Goal: Task Accomplishment & Management: Use online tool/utility

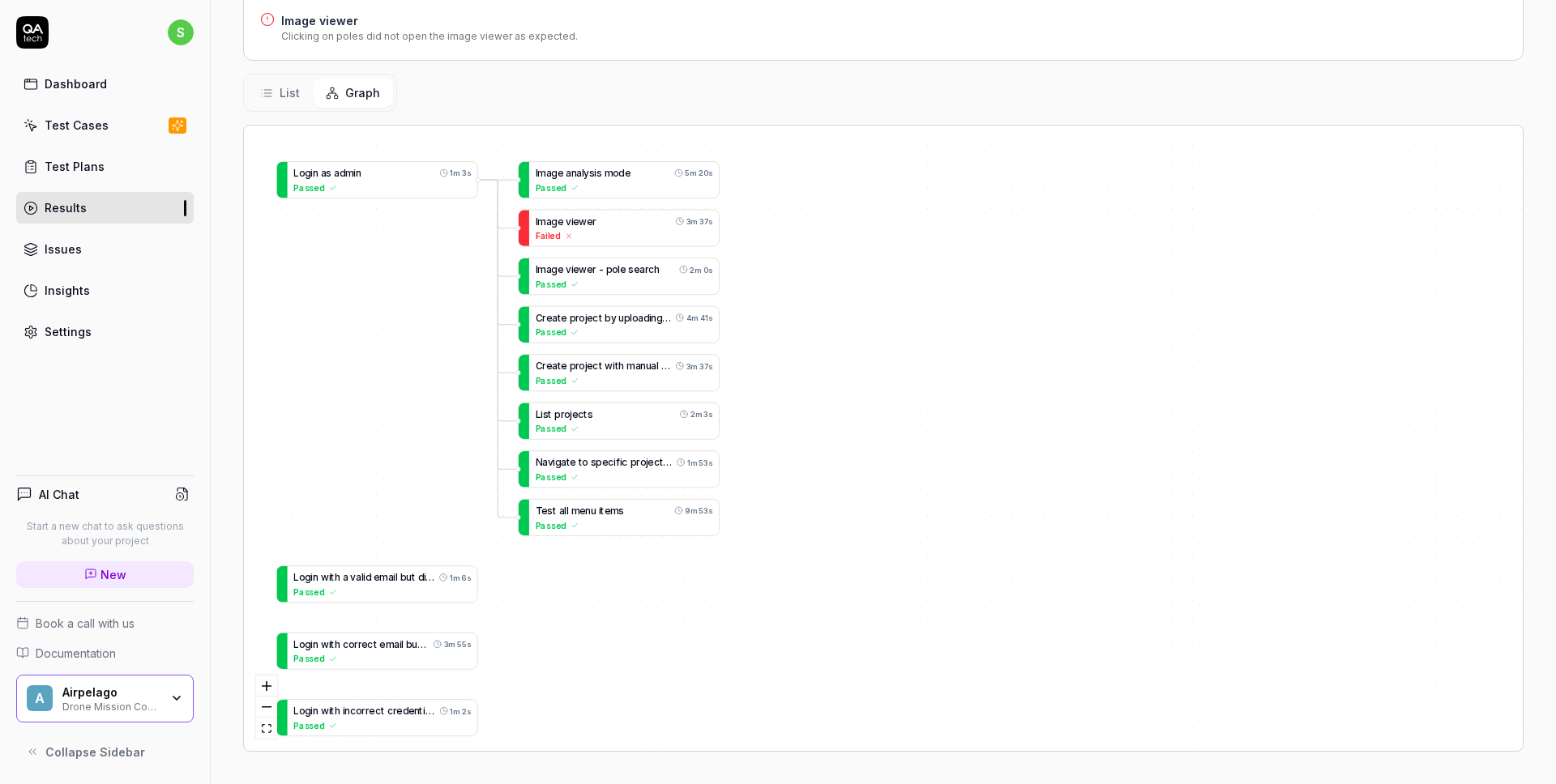
scroll to position [292, 0]
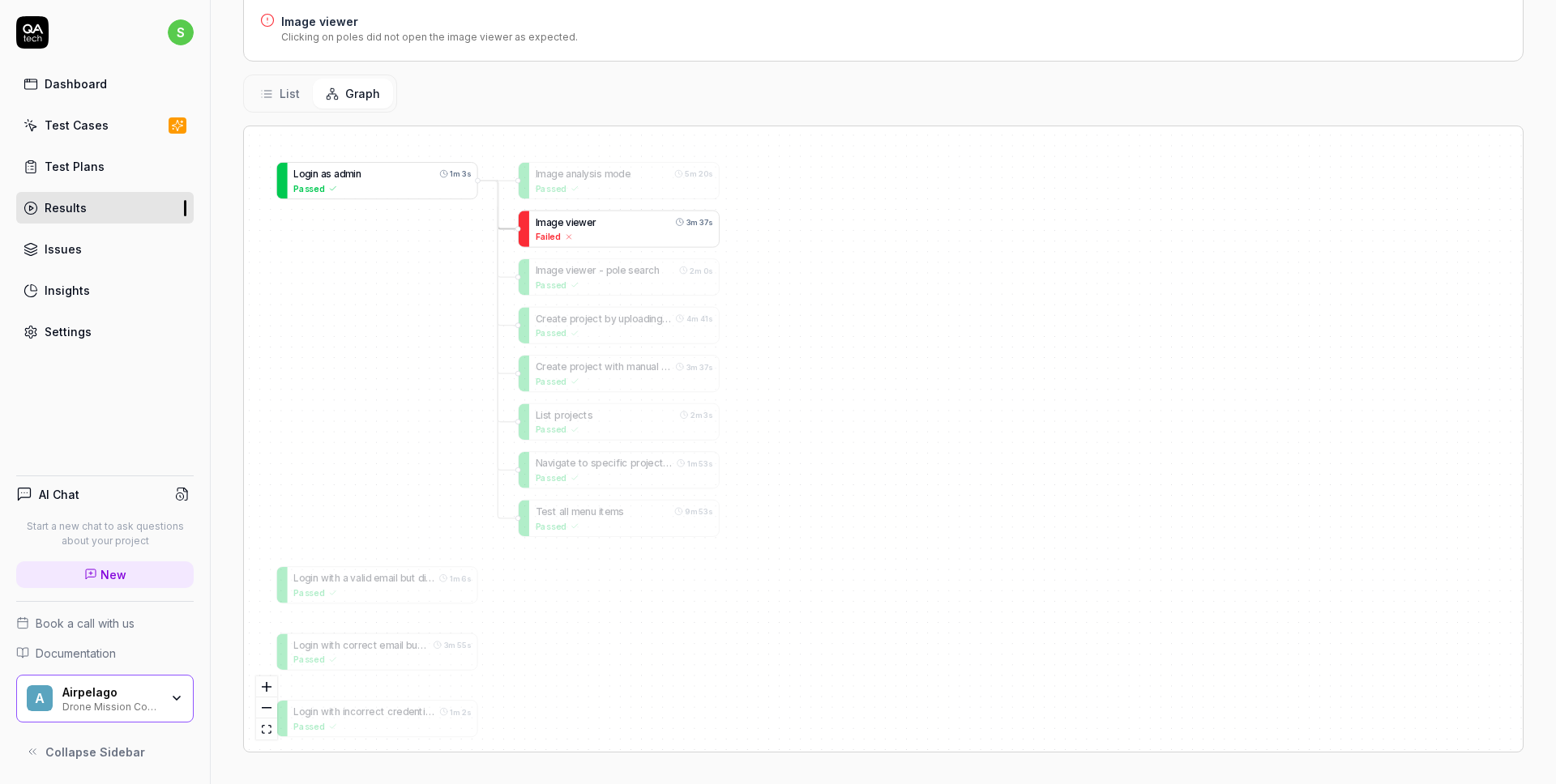
click at [564, 227] on span at bounding box center [564, 221] width 3 height 11
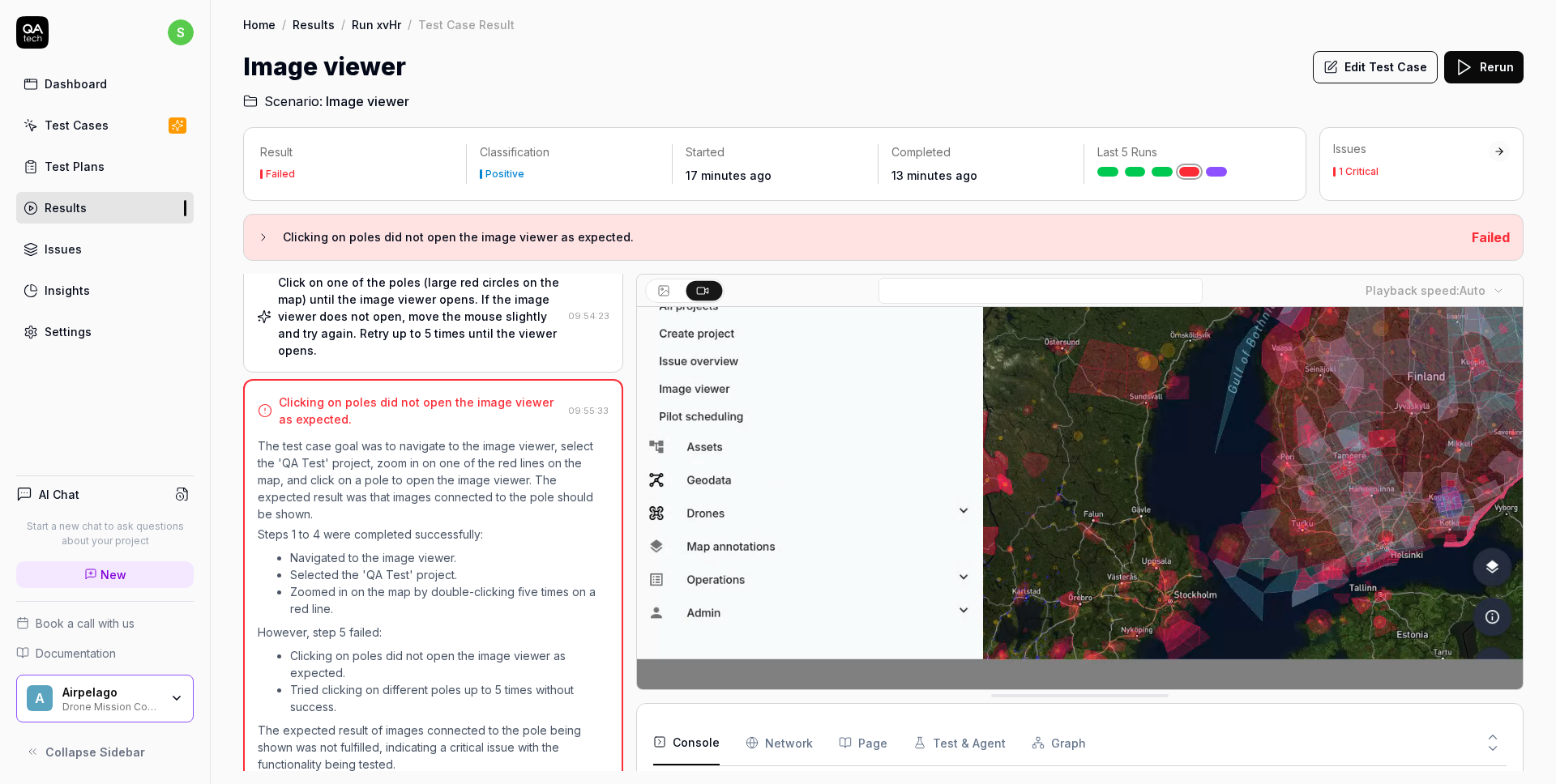
drag, startPoint x: 1511, startPoint y: 687, endPoint x: 1493, endPoint y: 760, distance: 75.2
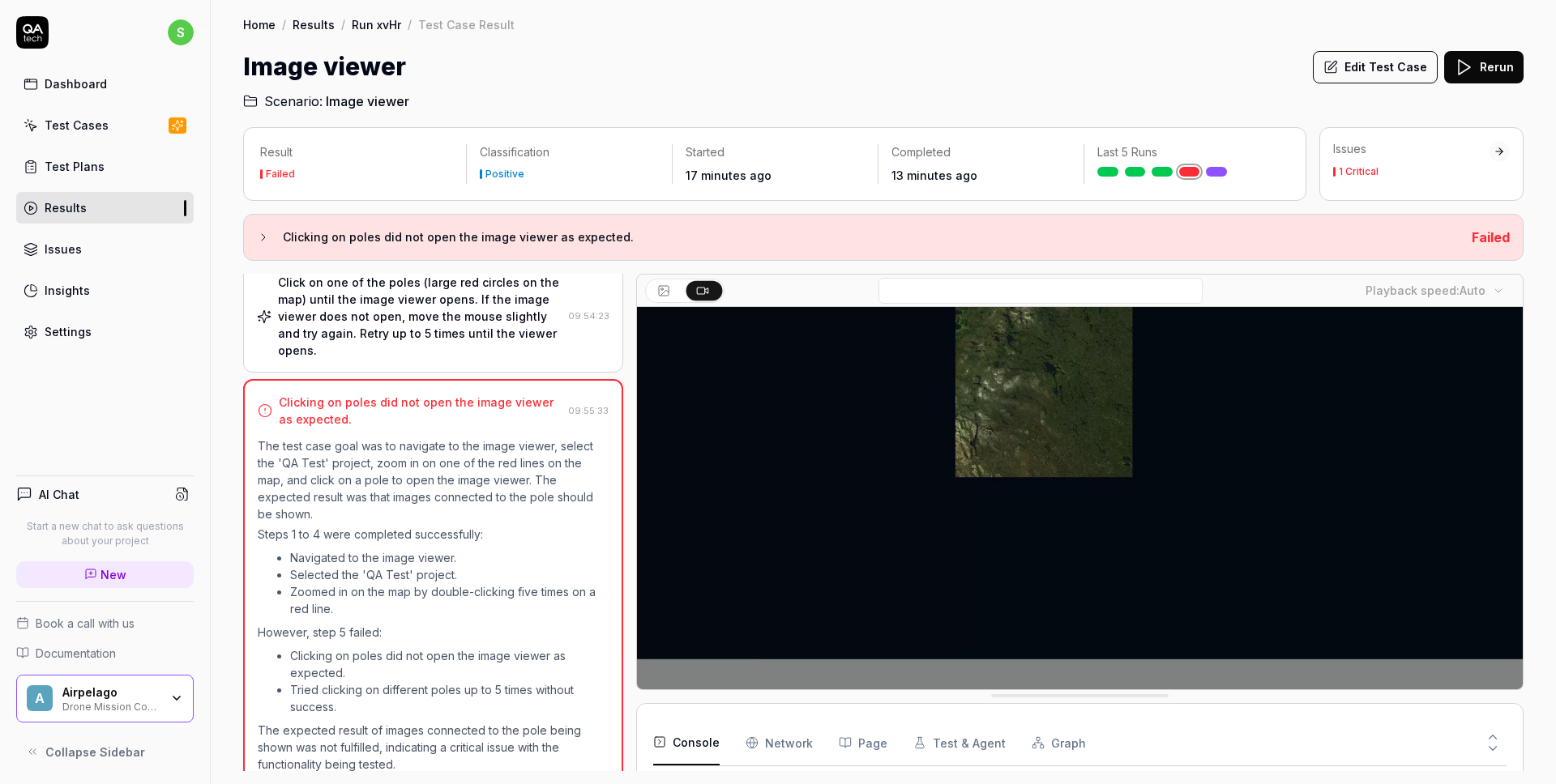
drag, startPoint x: 1396, startPoint y: 688, endPoint x: 1366, endPoint y: 787, distance: 103.4
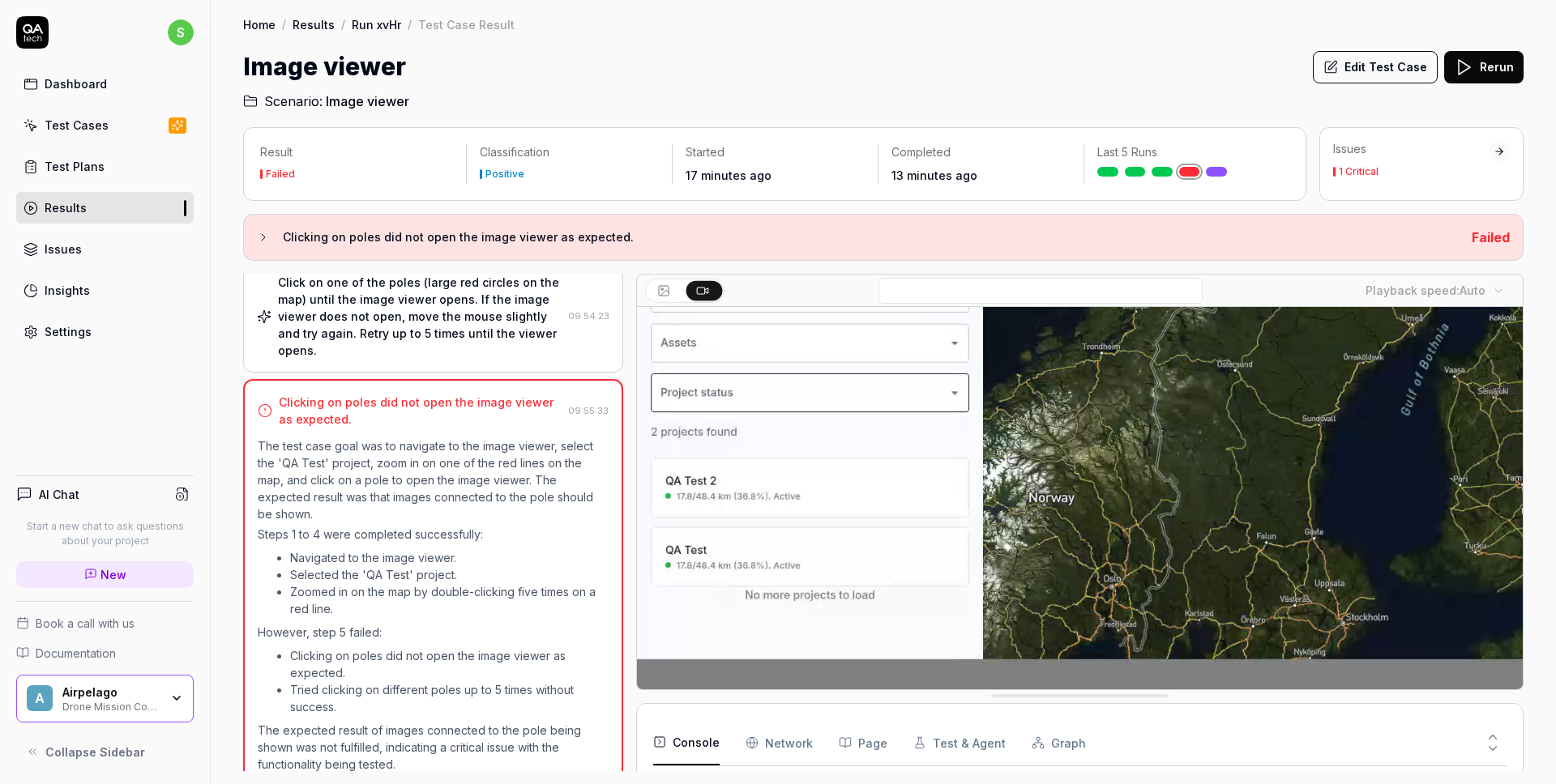
click at [1366, 784] on html "s Dashboard Test Cases Test Plans Results Issues Insights Settings AI Chat Star…" at bounding box center [778, 392] width 1556 height 784
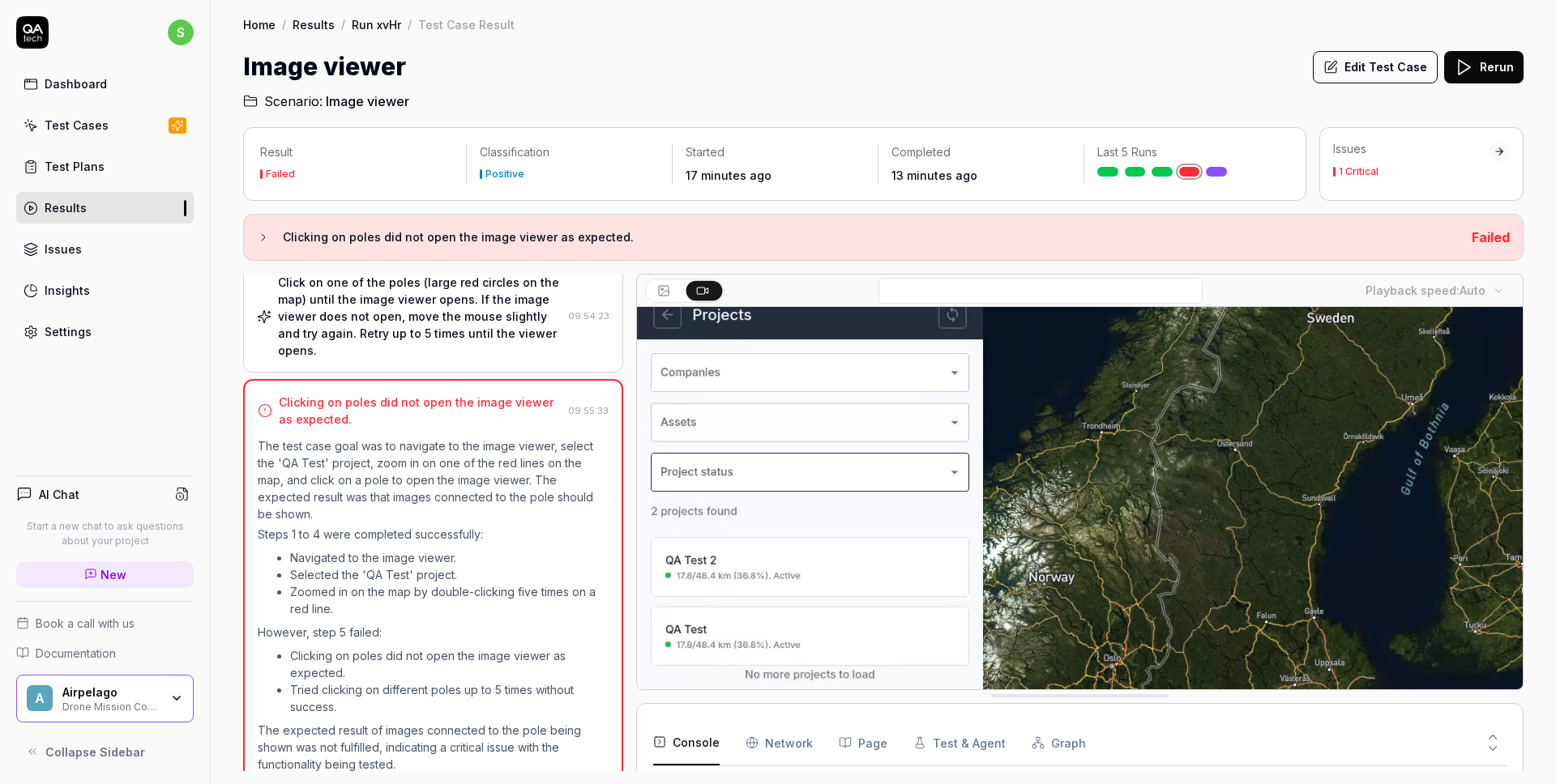
scroll to position [70, 0]
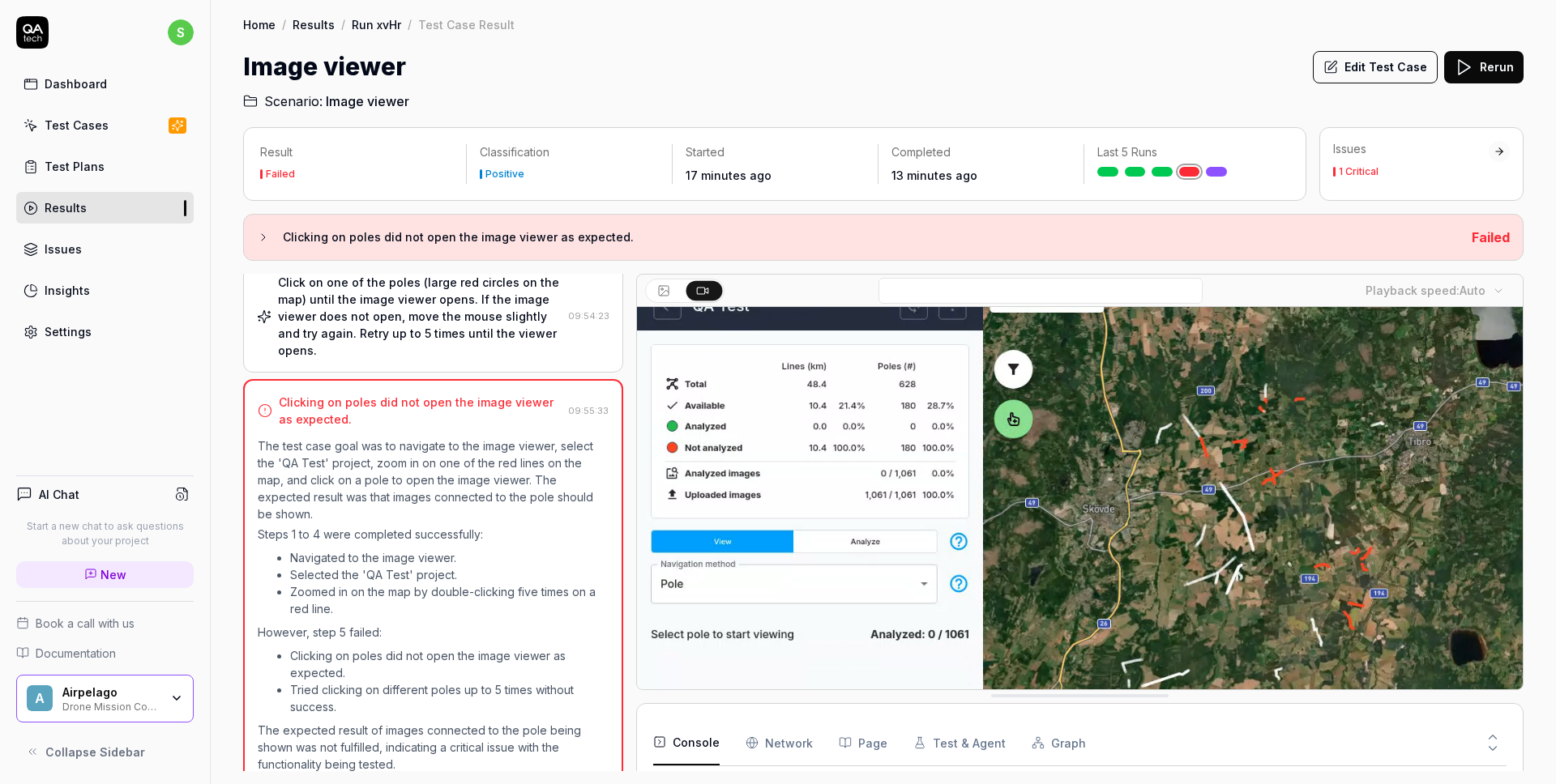
click at [432, 474] on p "The test case goal was to navigate to the image viewer, select the 'QA Test' pr…" at bounding box center [432, 479] width 351 height 85
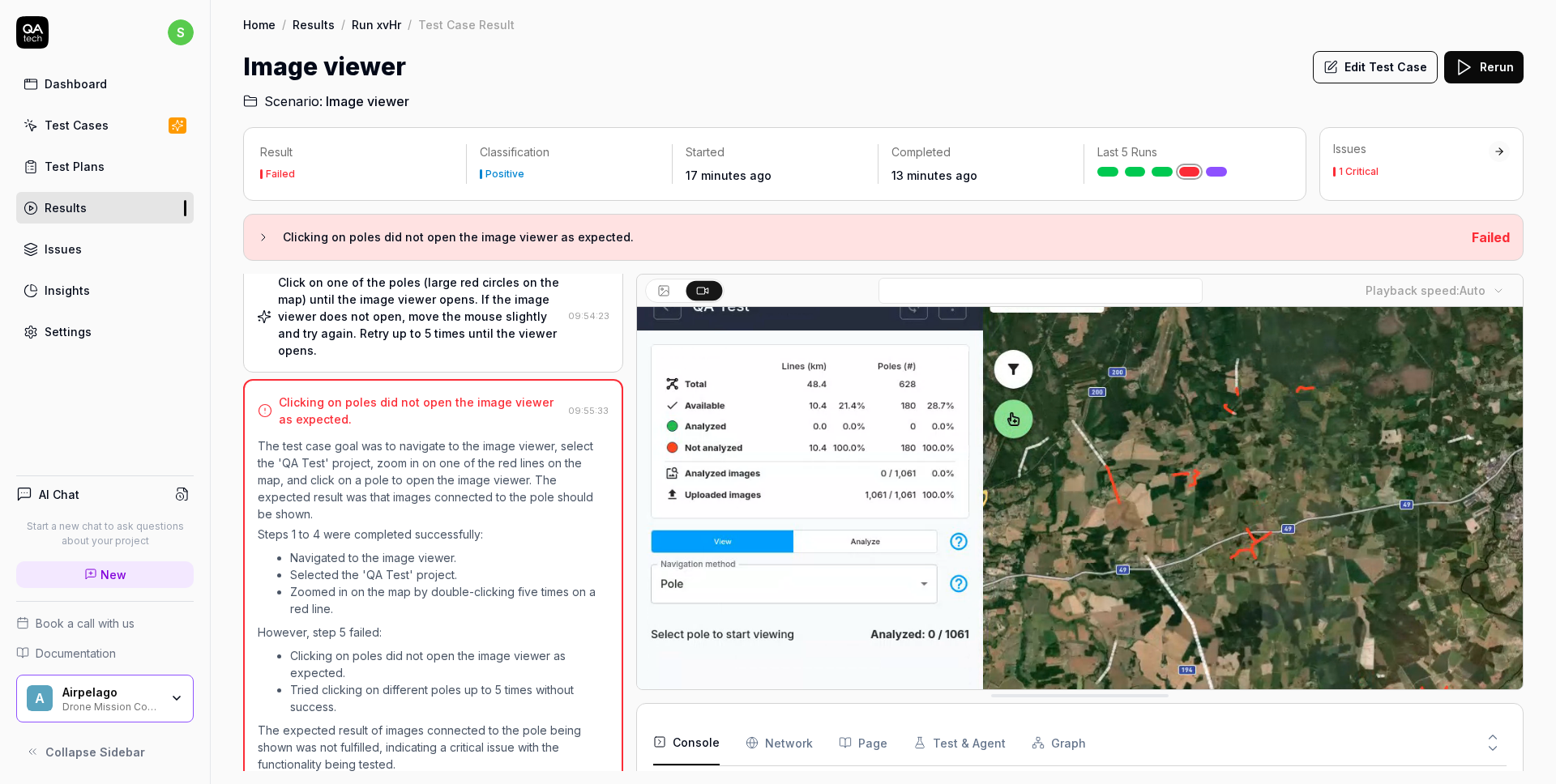
scroll to position [171, 0]
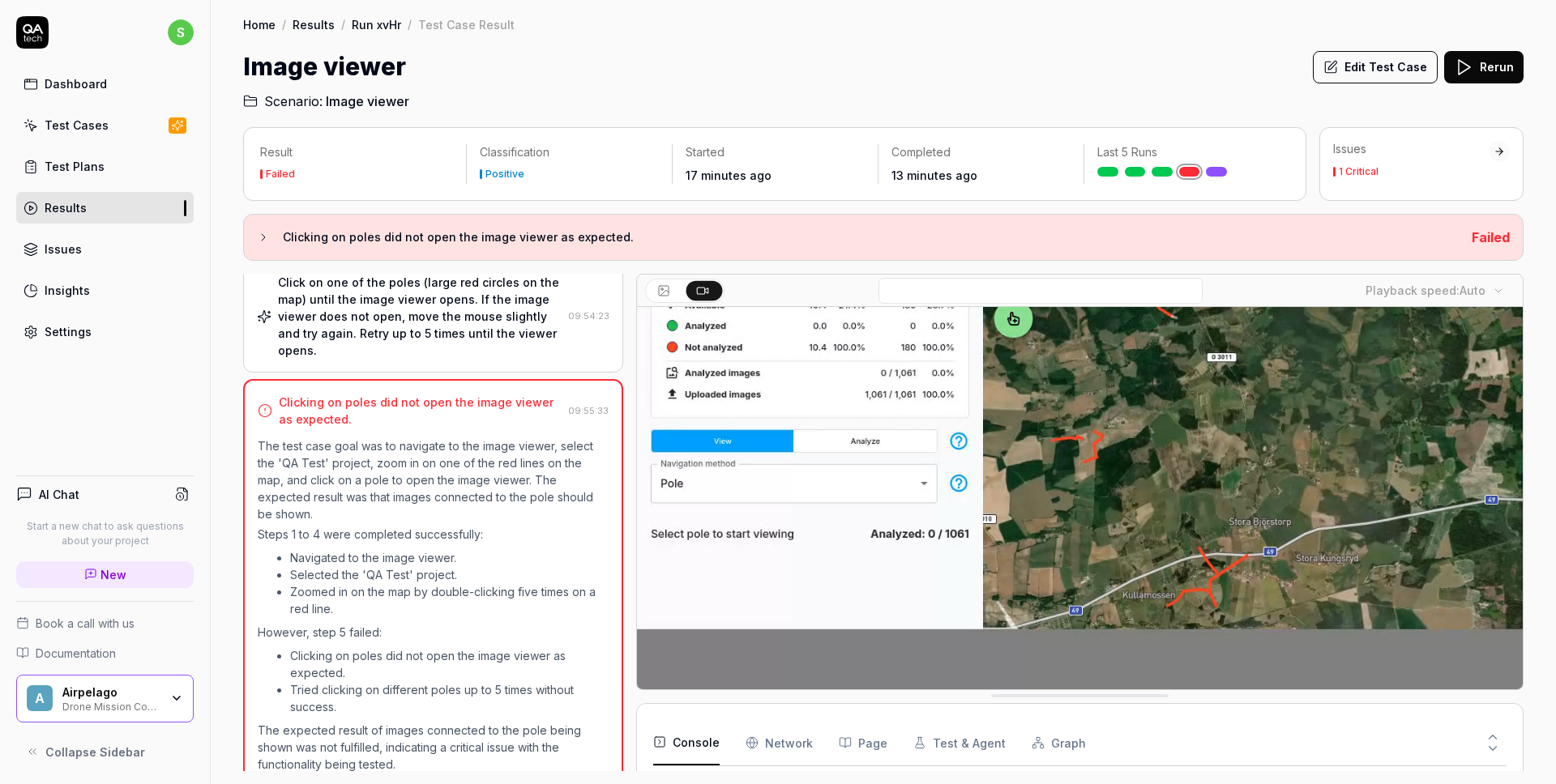
click at [344, 323] on div "Click on one of the poles (large red circles on the map) until the image viewer…" at bounding box center [419, 316] width 284 height 85
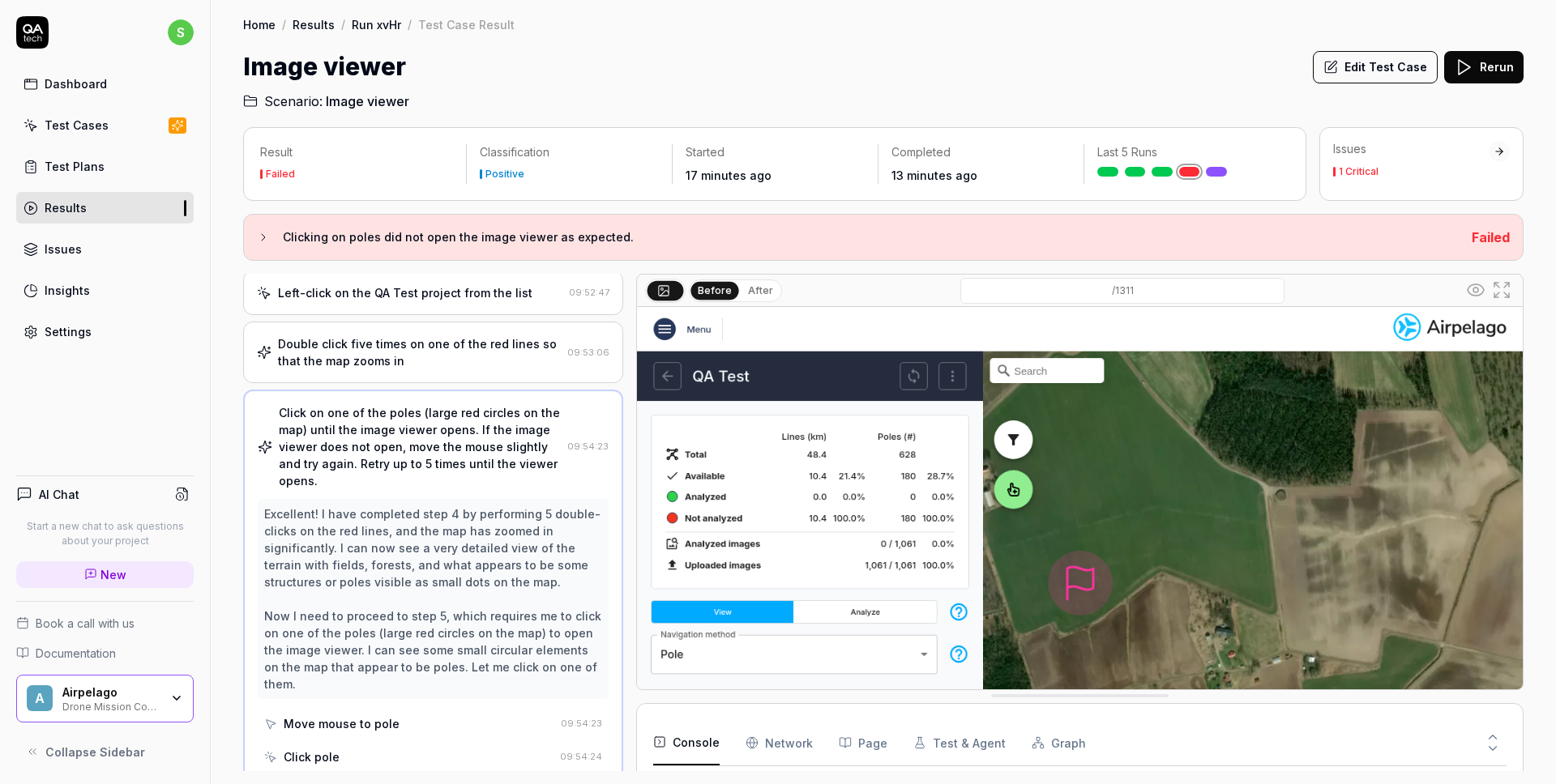
scroll to position [0, 0]
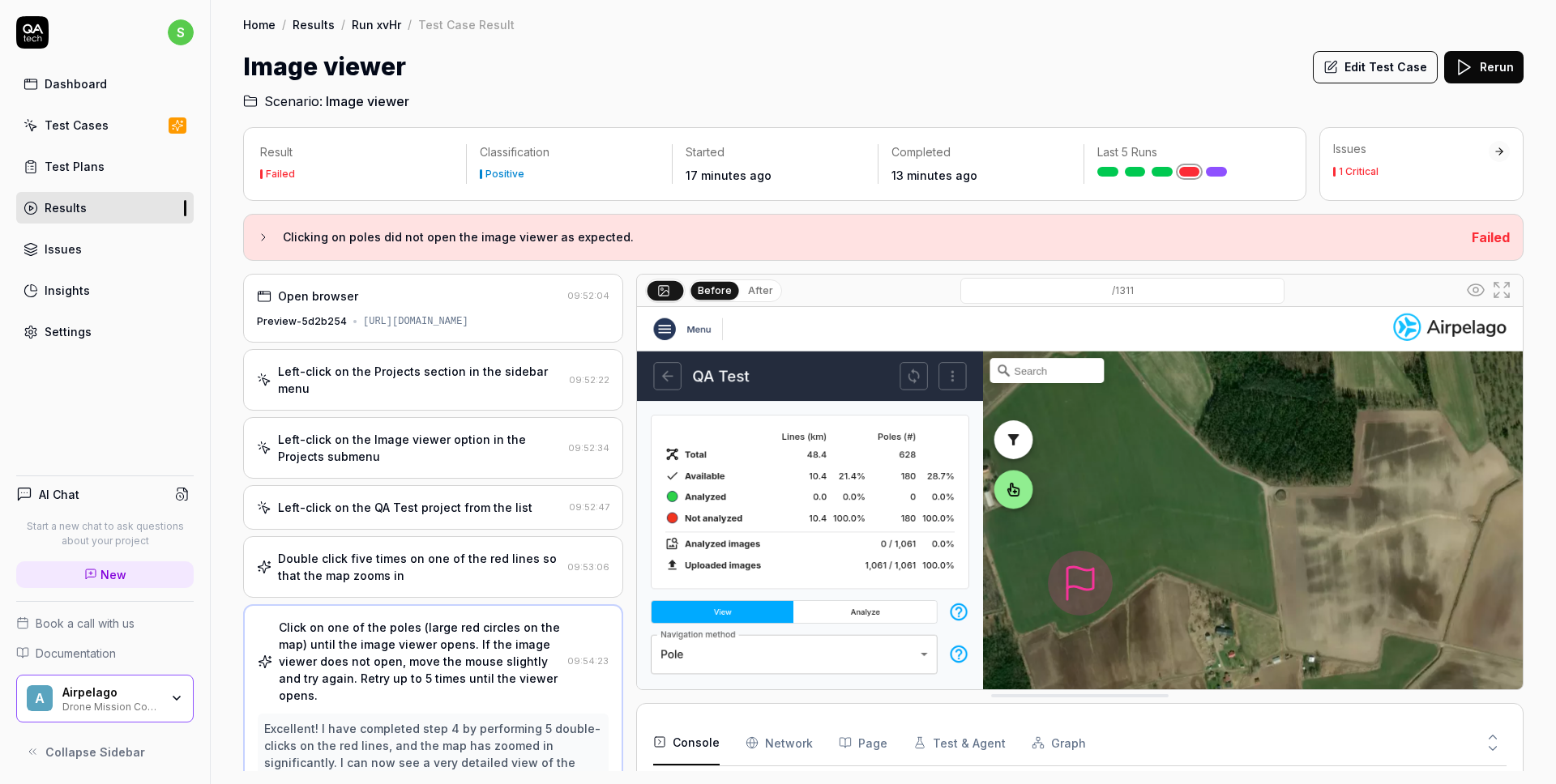
click at [375, 579] on div "Double click five times on one of the red lines so that the map zooms in" at bounding box center [419, 567] width 283 height 34
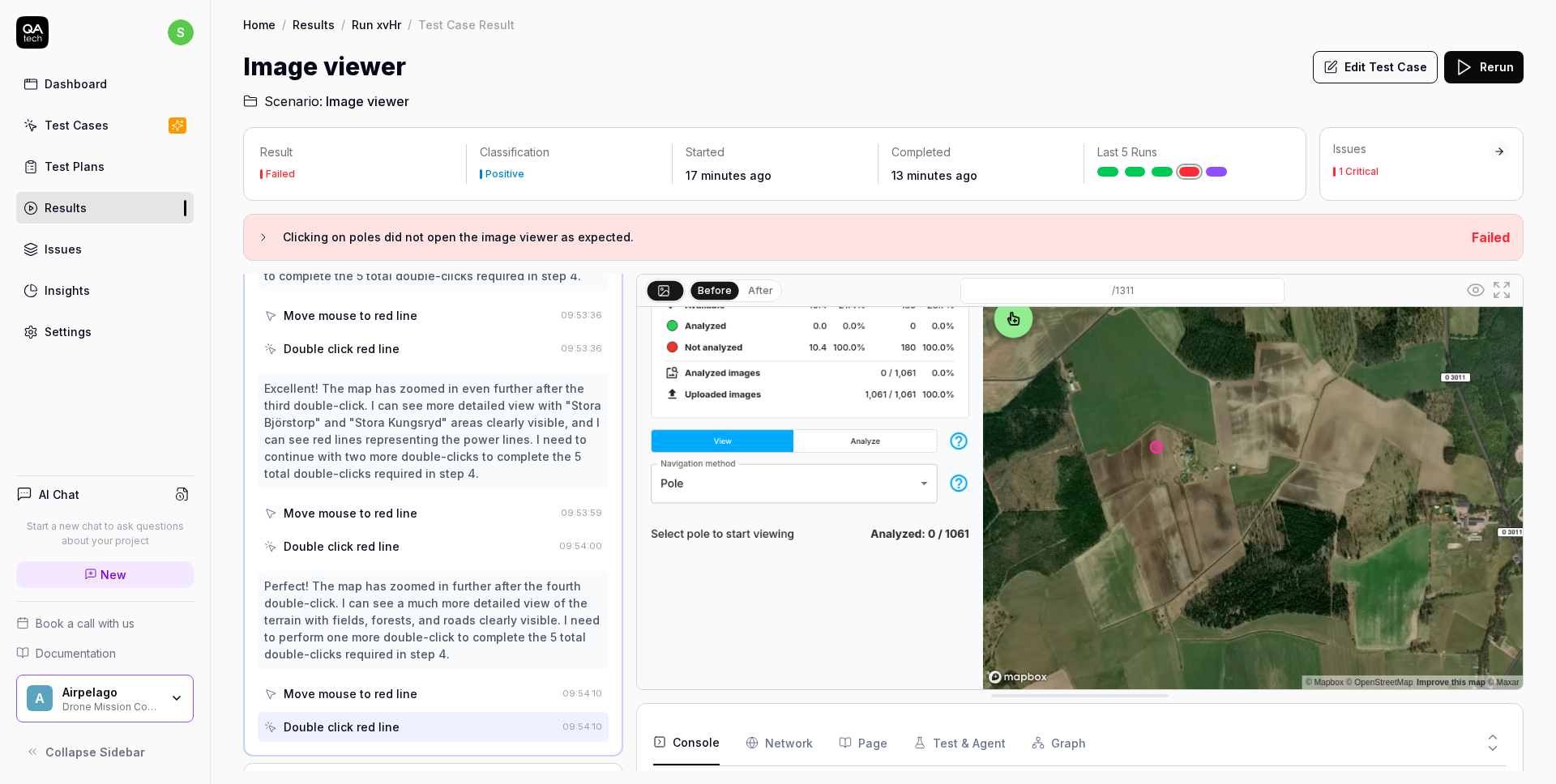
scroll to position [170, 0]
click at [712, 552] on img at bounding box center [1080, 413] width 886 height 553
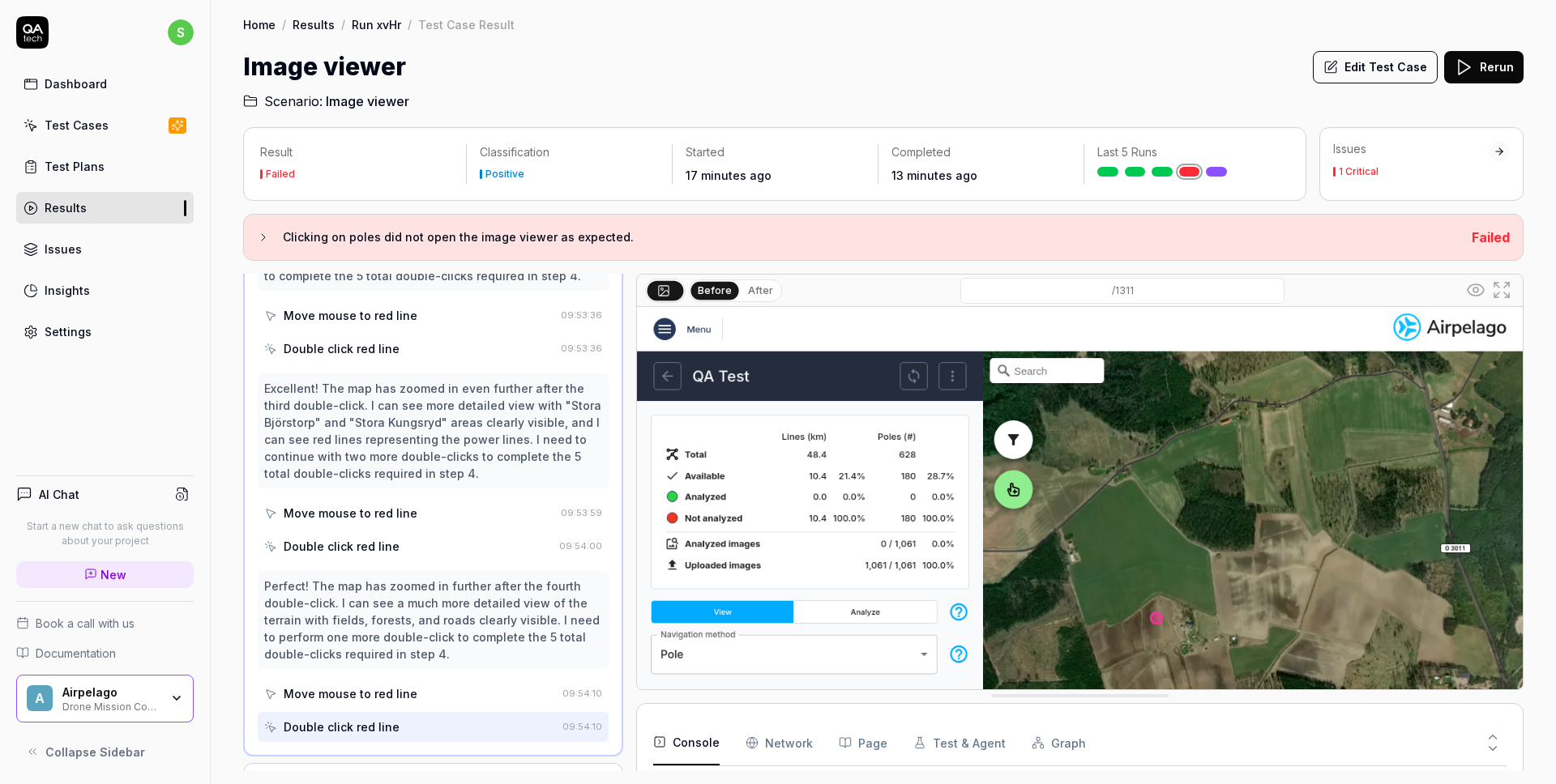
click at [755, 284] on button "After" at bounding box center [760, 291] width 38 height 18
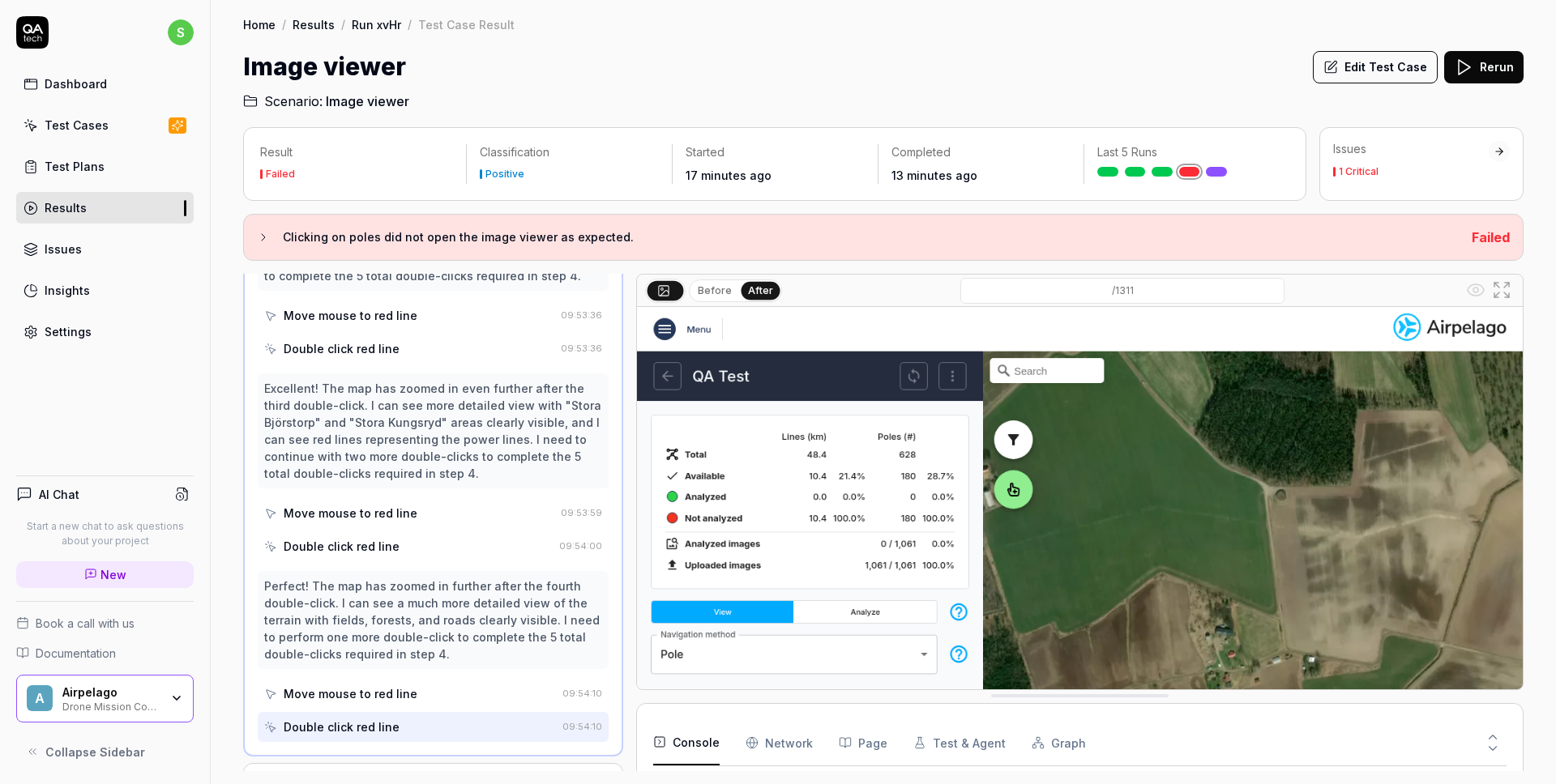
click at [698, 291] on button "Before" at bounding box center [715, 291] width 47 height 18
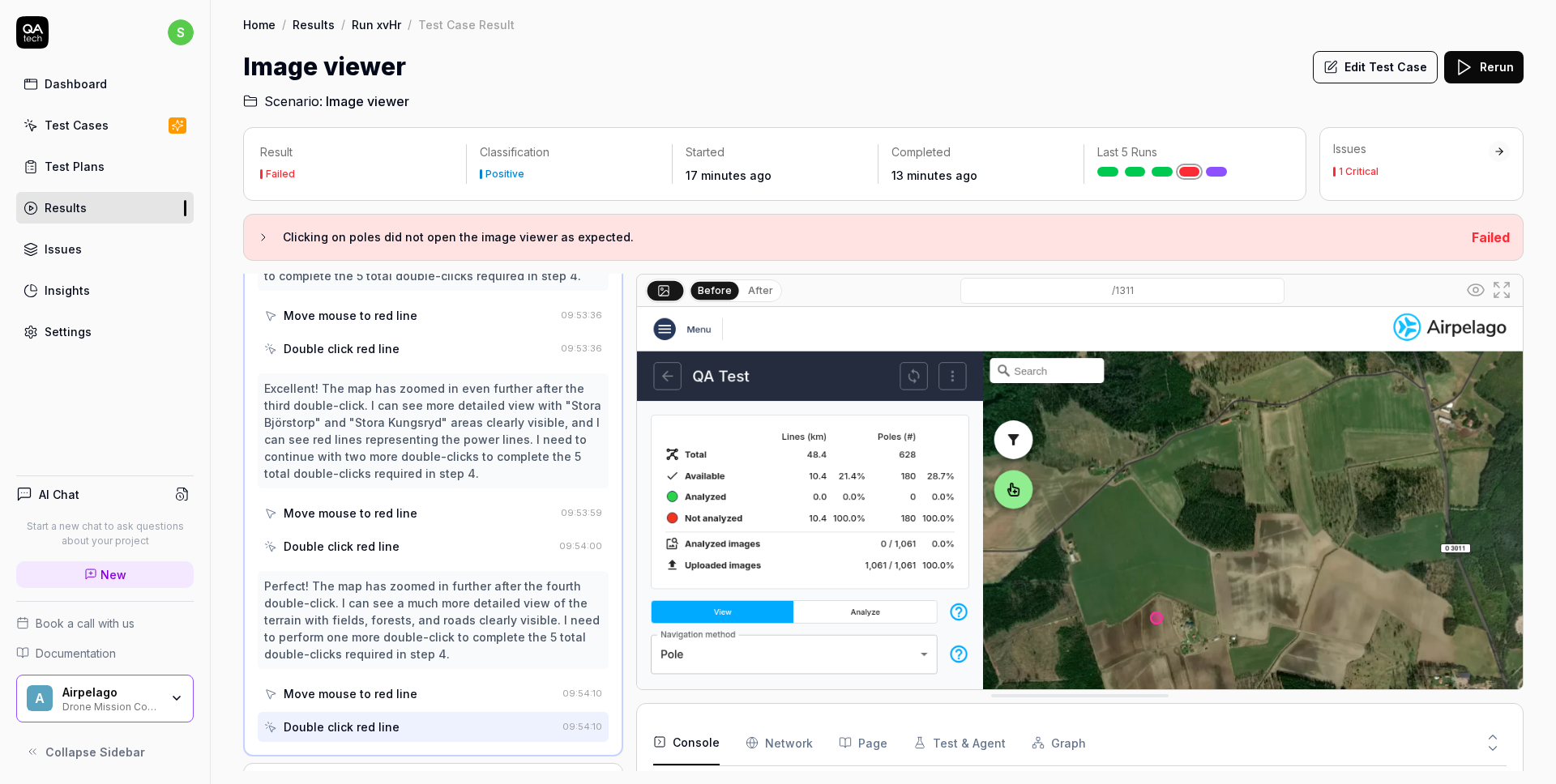
click at [1156, 618] on img at bounding box center [1080, 583] width 886 height 553
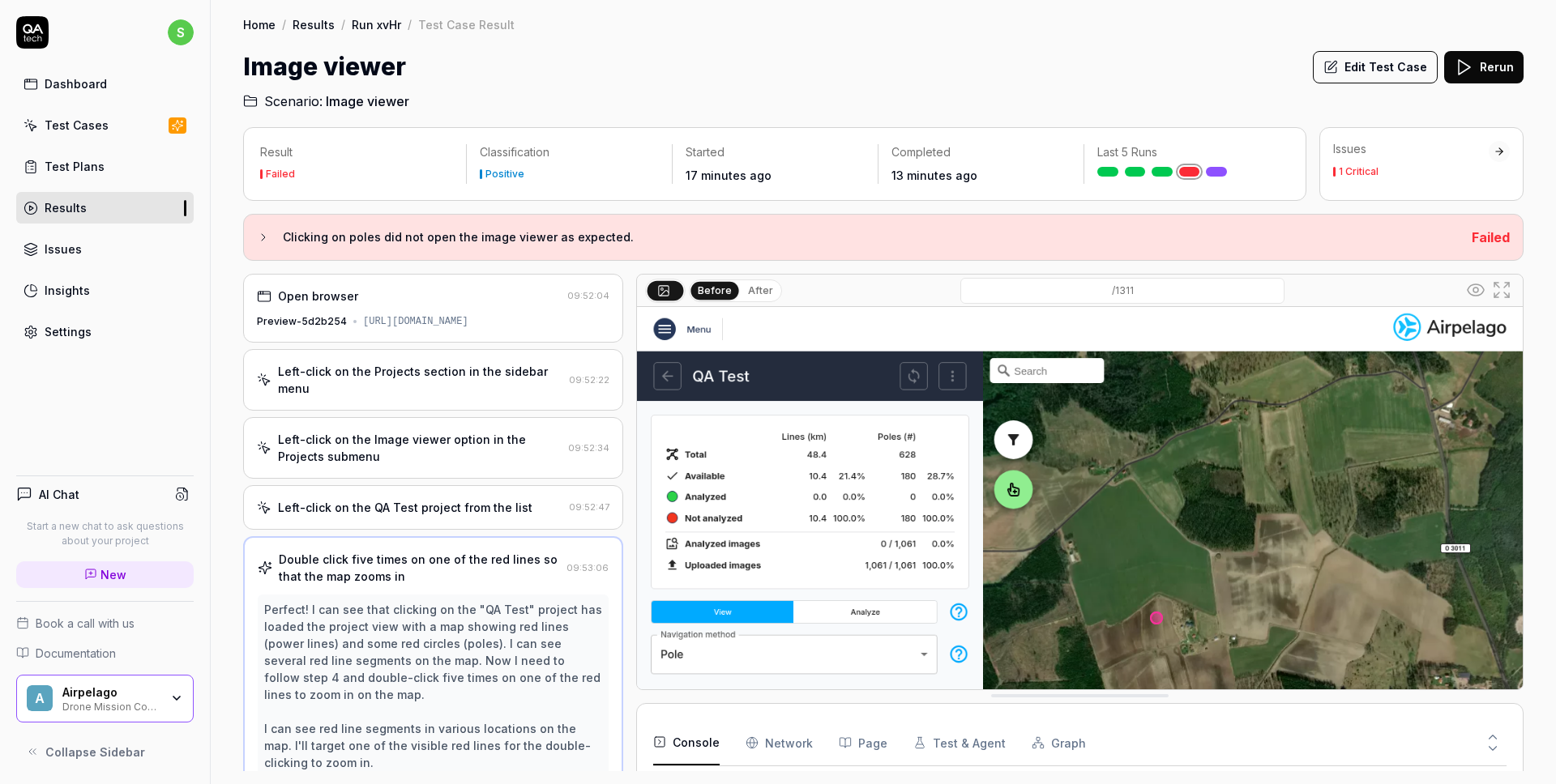
click at [381, 439] on div "Left-click on the Image viewer option in the Projects submenu 09:52:34" at bounding box center [432, 449] width 380 height 62
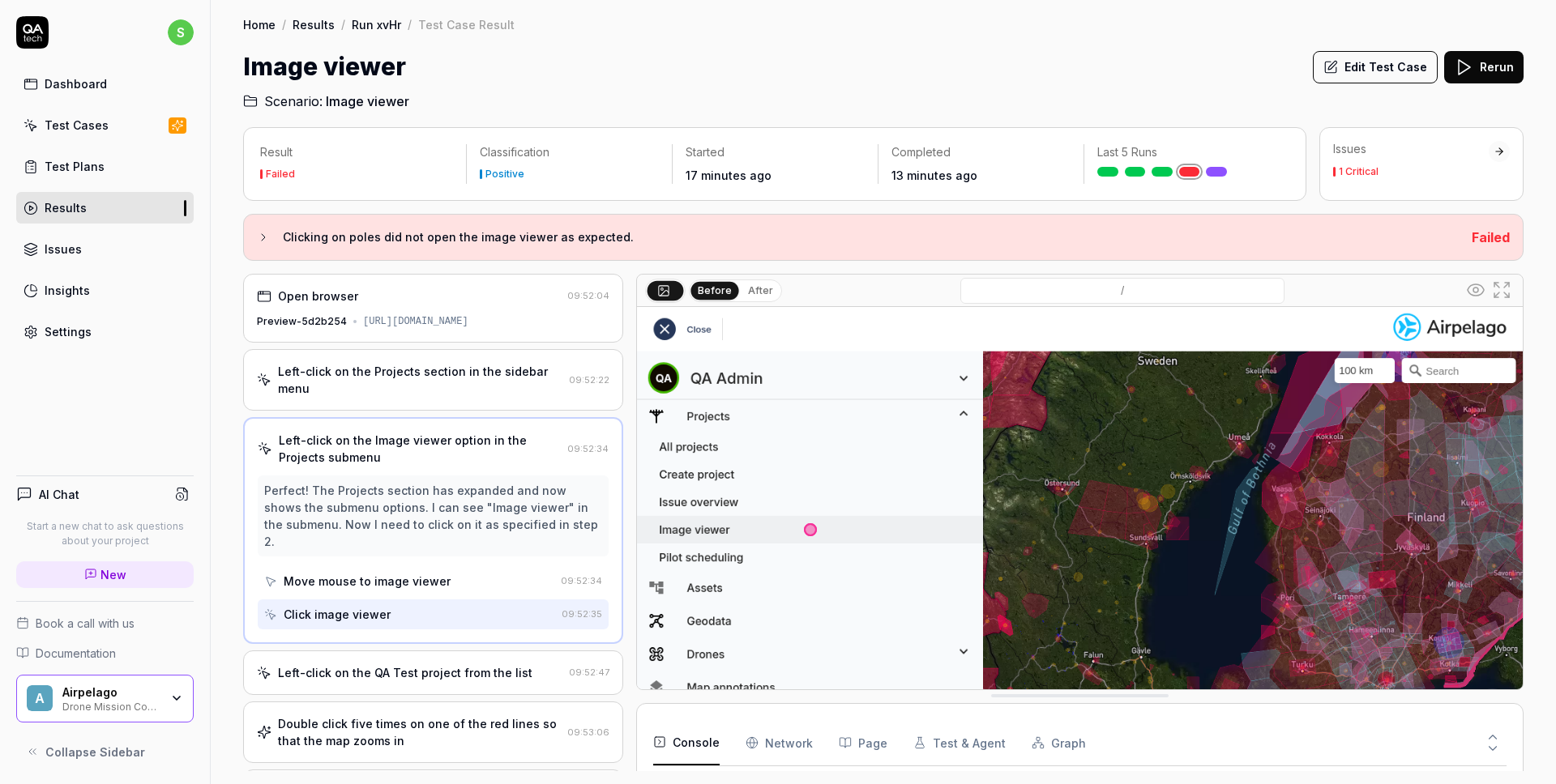
click at [379, 718] on div "Double click five times on one of the red lines so that the map zooms in" at bounding box center [419, 733] width 283 height 34
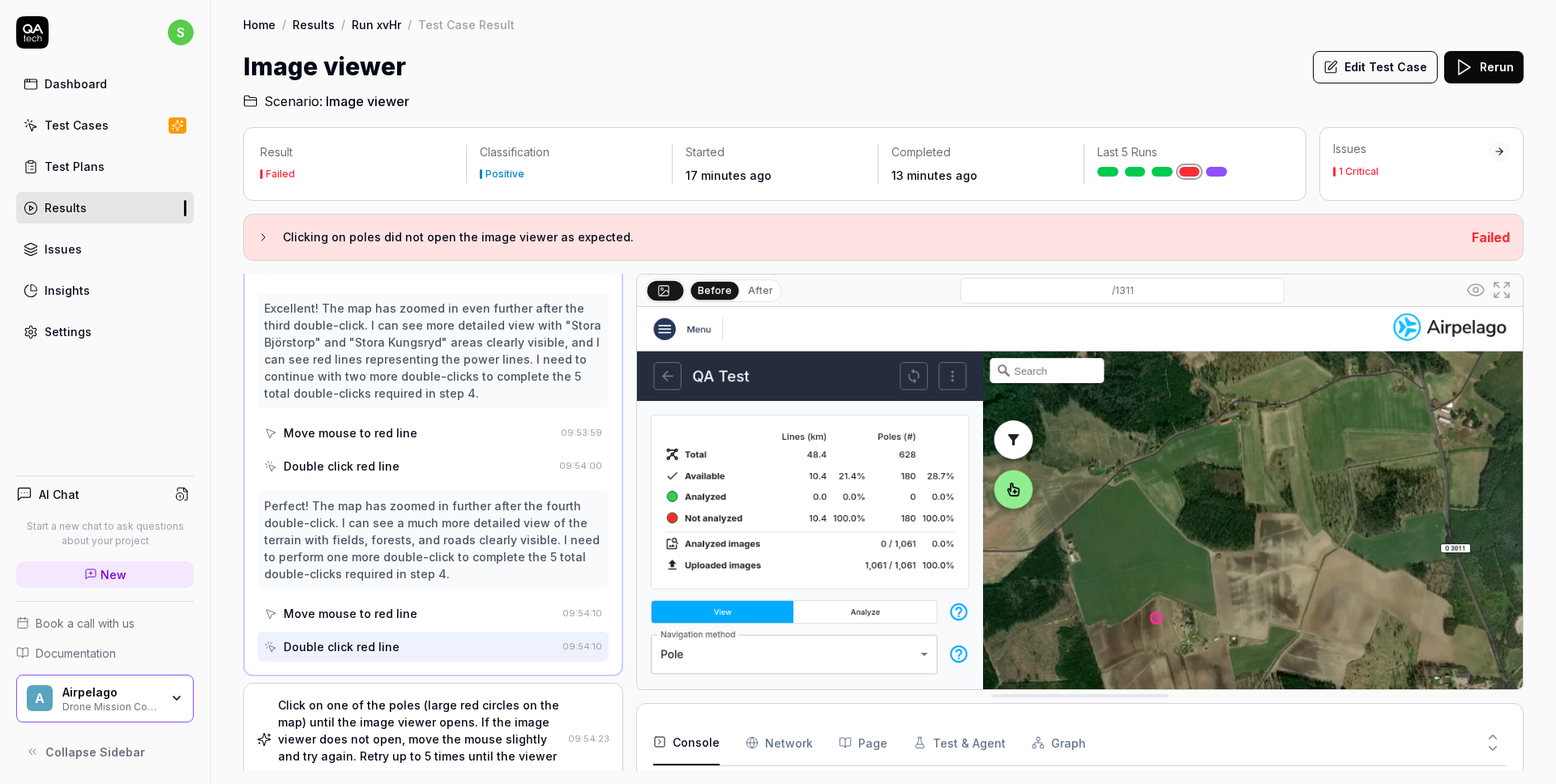
scroll to position [1035, 0]
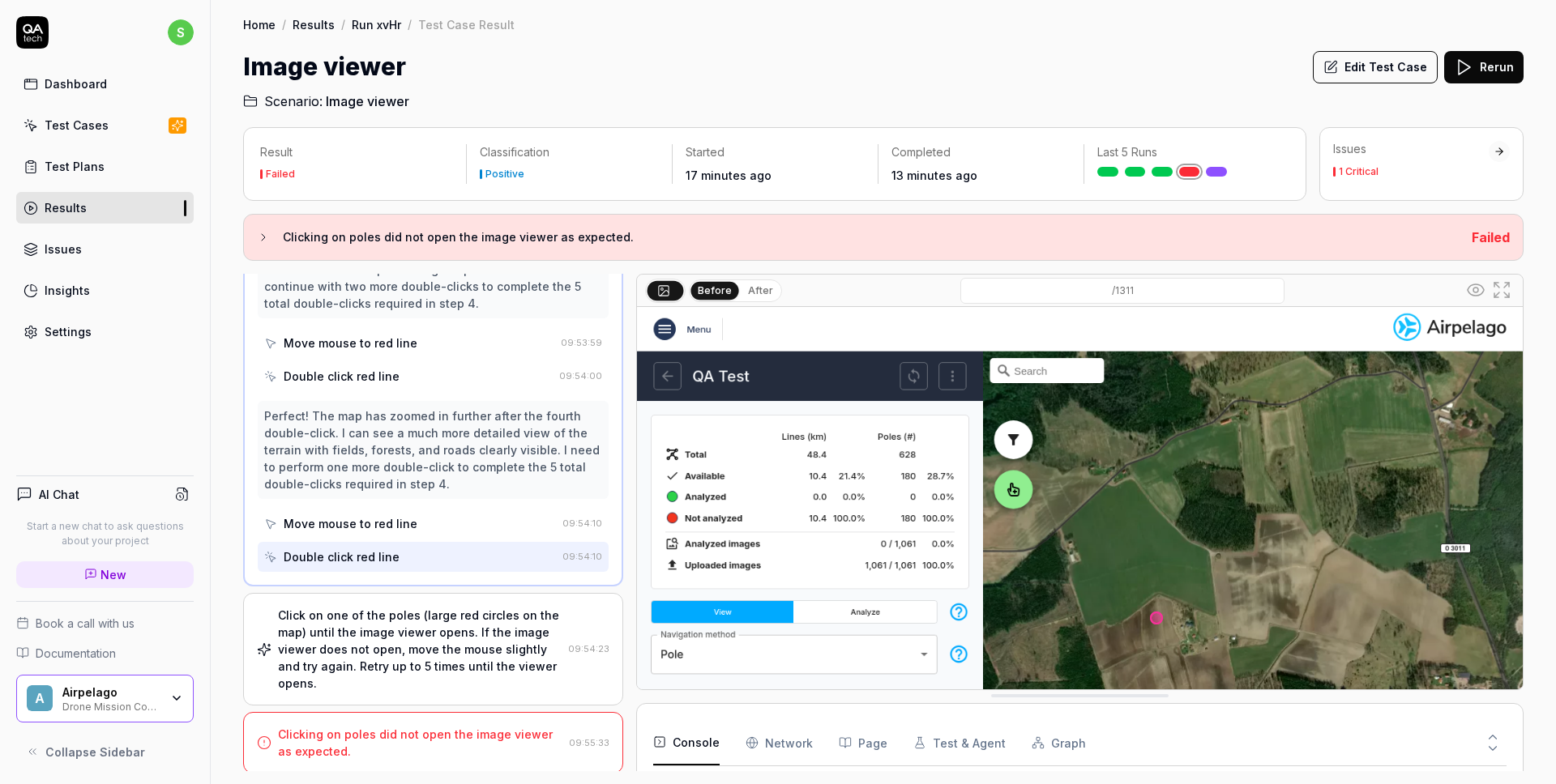
click at [341, 743] on div "Clicking on poles did not open the image viewer as expected." at bounding box center [420, 743] width 285 height 34
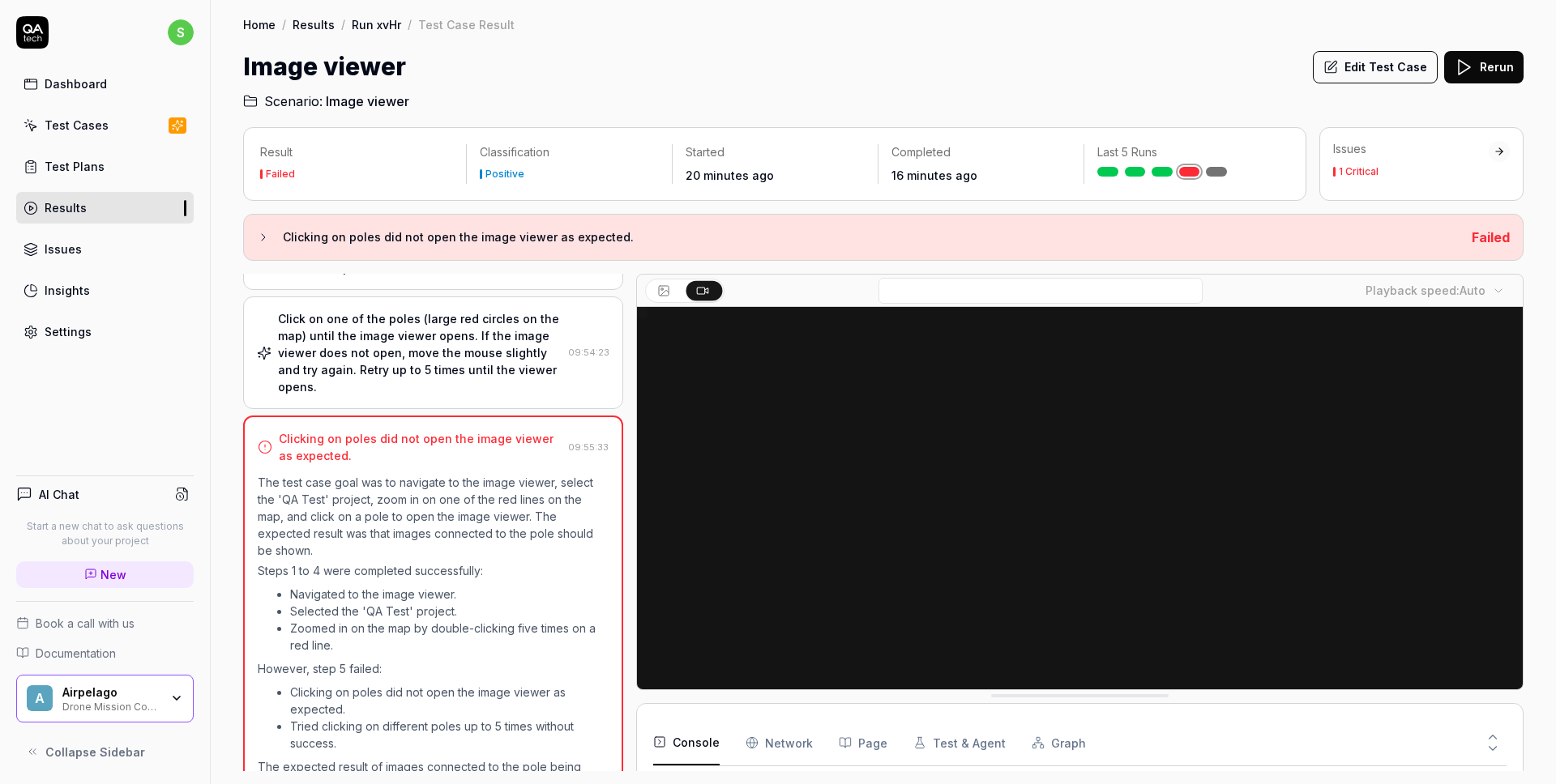
scroll to position [310, 0]
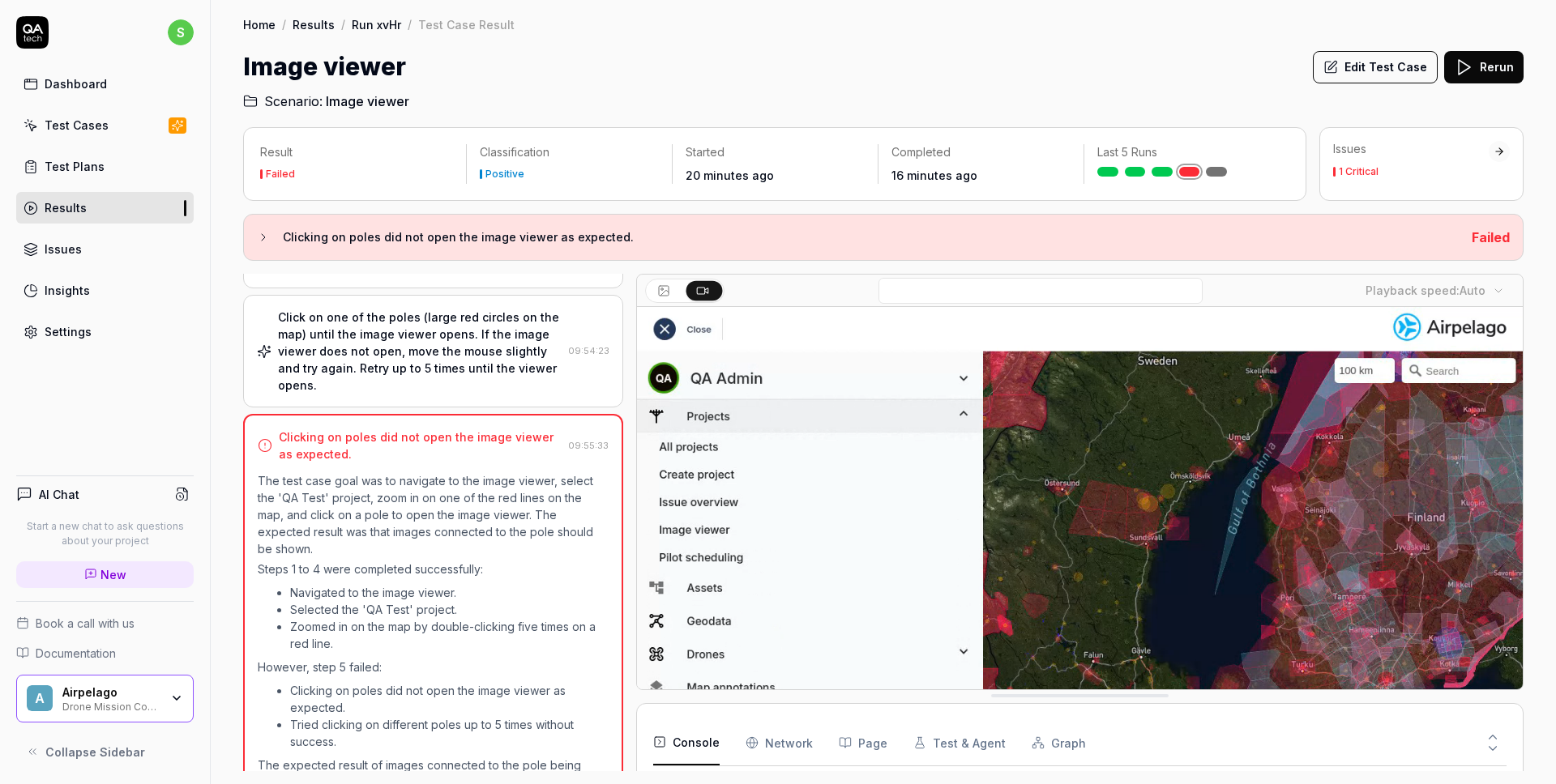
click at [311, 24] on link "Results" at bounding box center [313, 24] width 42 height 16
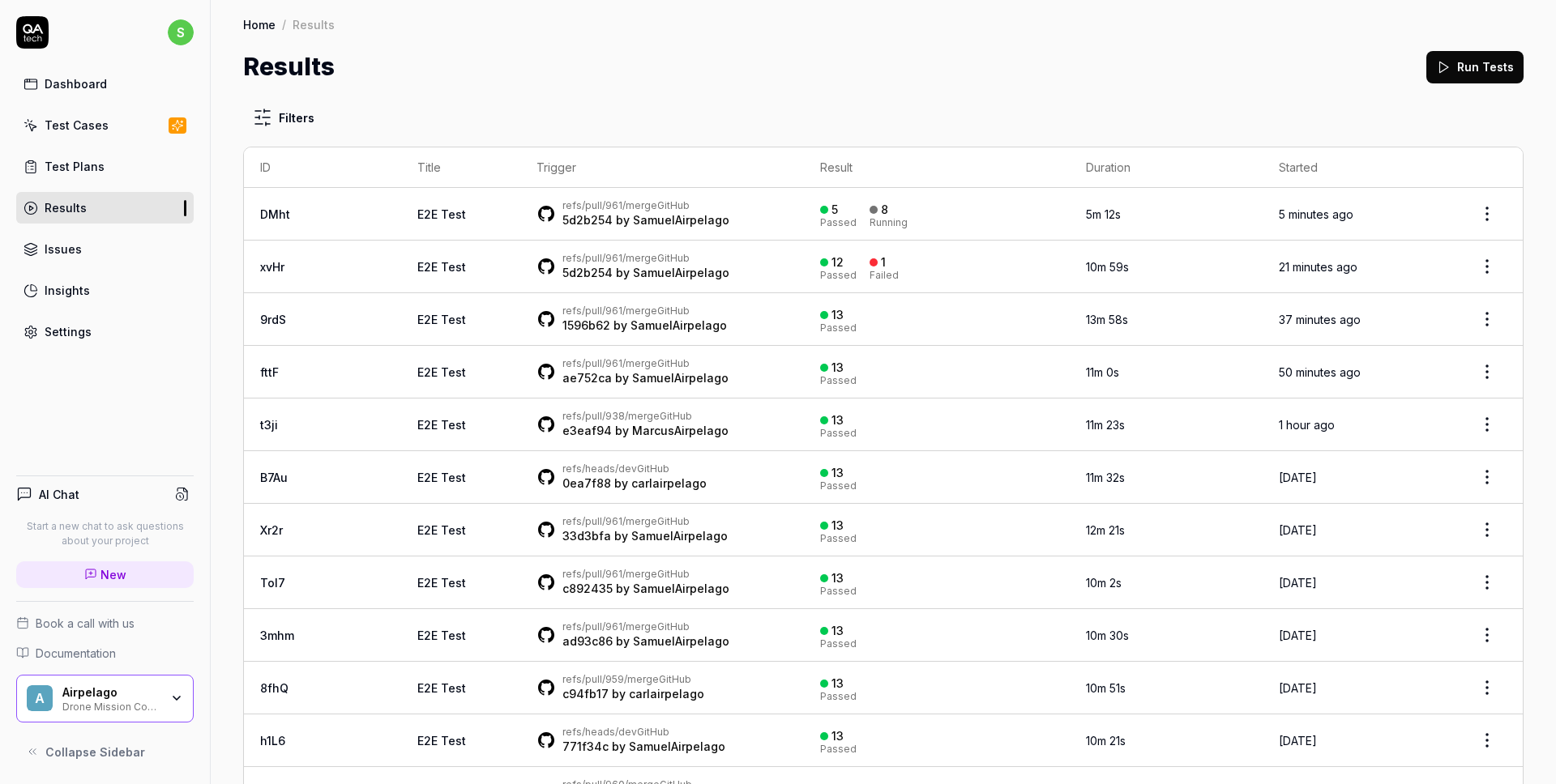
click at [256, 122] on html "s Dashboard Test Cases Test Plans Results Issues Insights Settings AI Chat Star…" at bounding box center [778, 392] width 1556 height 784
click at [266, 245] on button "E2E Test" at bounding box center [268, 245] width 16 height 16
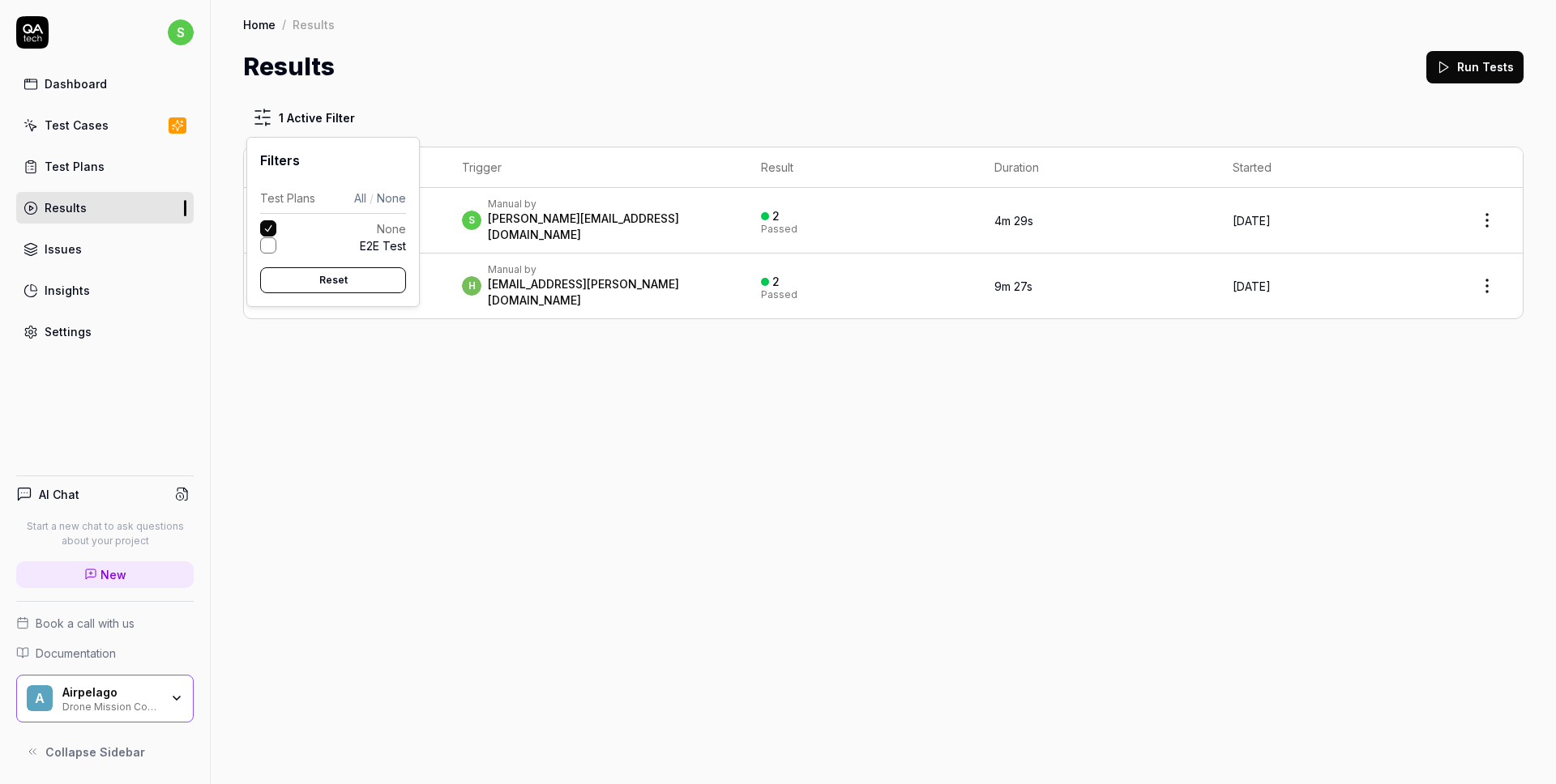
click at [266, 245] on button "E2E Test" at bounding box center [268, 245] width 16 height 16
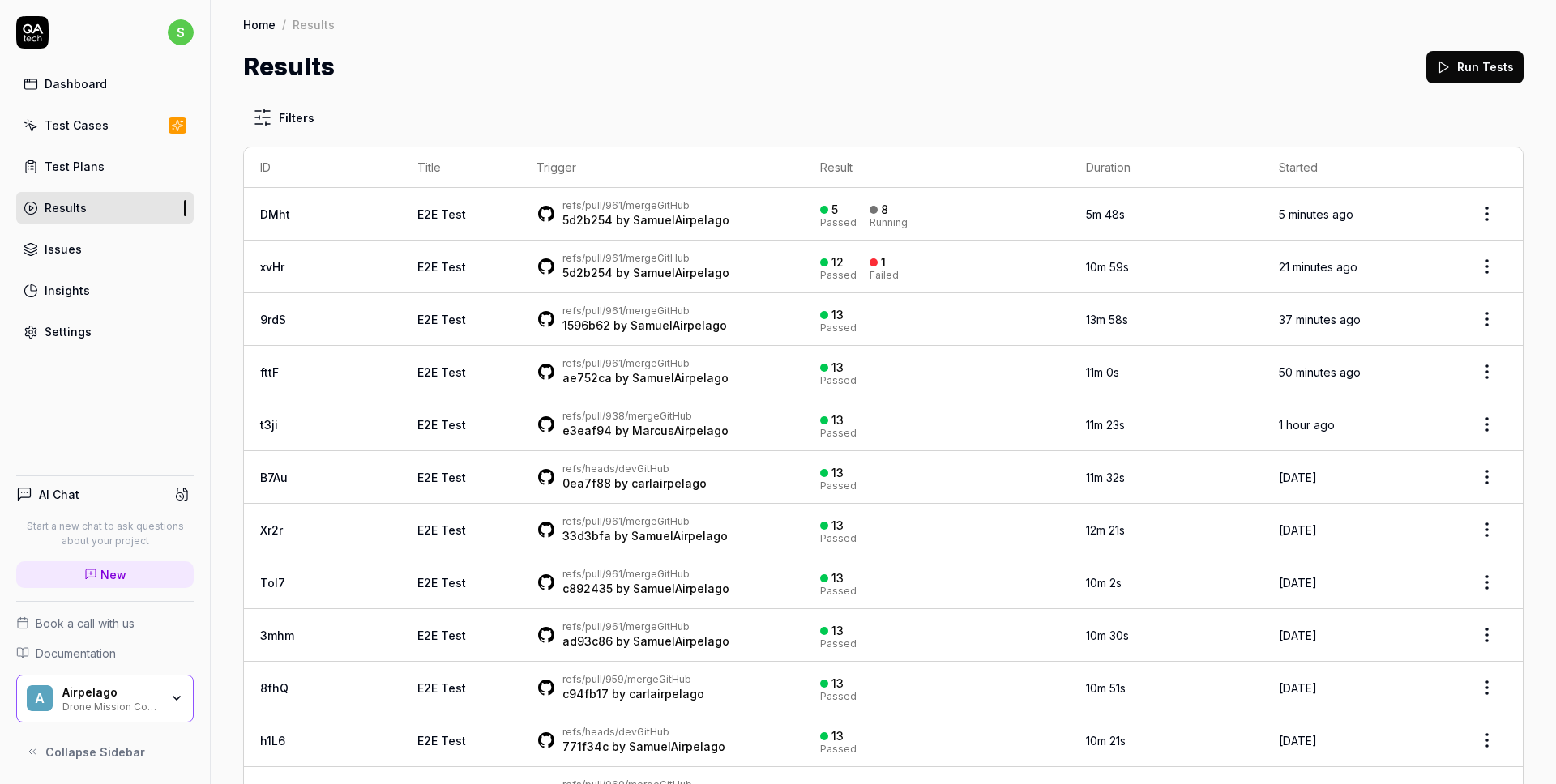
click at [395, 63] on html "s Dashboard Test Cases Test Plans Results Issues Insights Settings AI Chat Star…" at bounding box center [778, 392] width 1556 height 784
click at [286, 114] on html "s Dashboard Test Cases Test Plans Results Issues Insights Settings AI Chat Star…" at bounding box center [778, 392] width 1556 height 784
click at [592, 95] on html "s Dashboard Test Cases Test Plans Results Issues Insights Settings AI Chat Star…" at bounding box center [778, 392] width 1556 height 784
click at [80, 84] on div "Dashboard" at bounding box center [75, 84] width 63 height 17
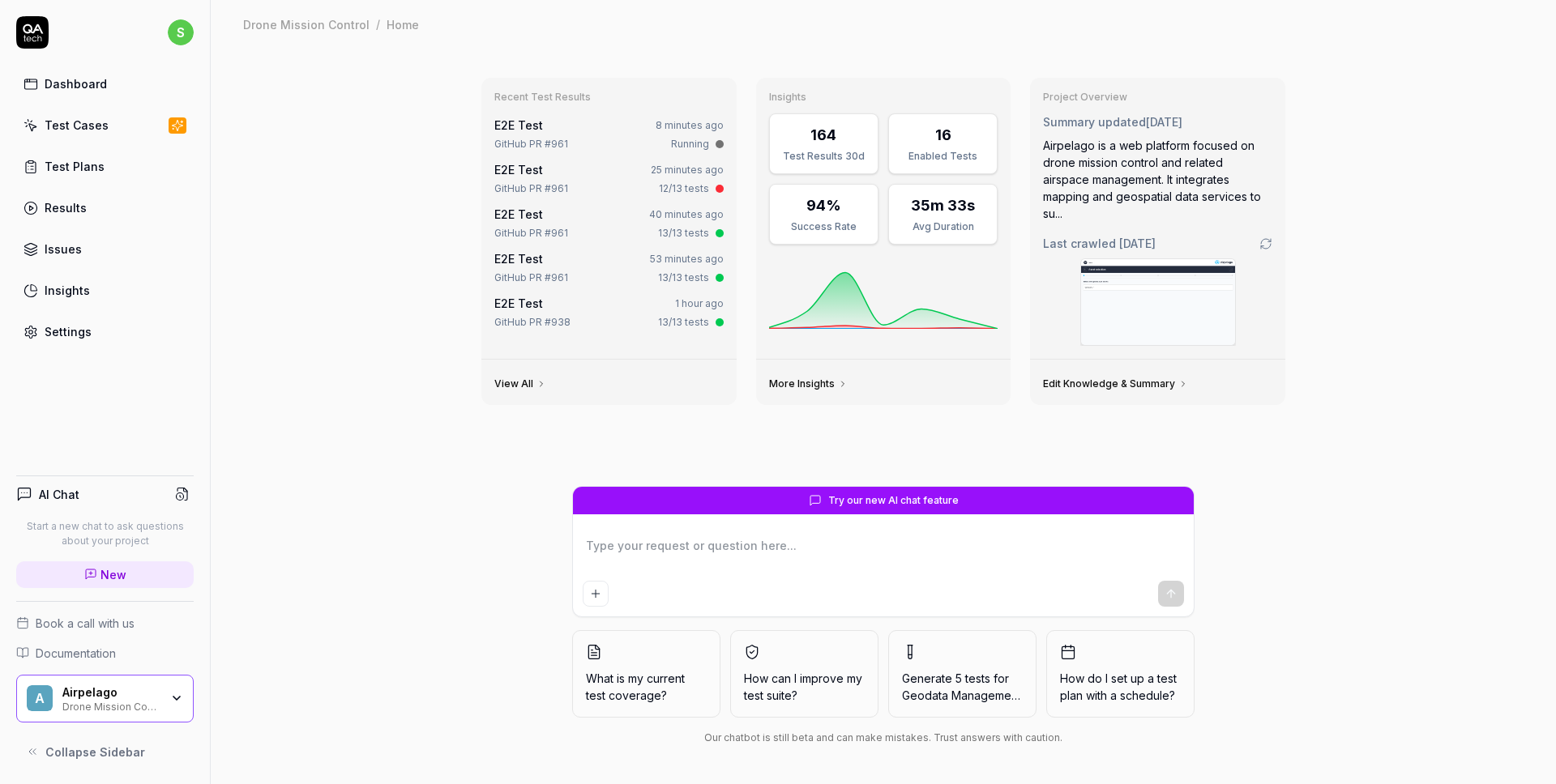
click at [637, 543] on textarea at bounding box center [883, 554] width 601 height 40
click at [427, 508] on div "Recent Test Results E2E Test 8 minutes ago GitHub PR #961 Running E2E Test 25 m…" at bounding box center [884, 417] width 1345 height 736
click at [657, 550] on textarea at bounding box center [883, 554] width 601 height 40
click at [498, 548] on div "Try our new AI chat feature What is my current test coverage? How can I improve…" at bounding box center [883, 619] width 829 height 266
click at [618, 548] on textarea at bounding box center [883, 554] width 601 height 40
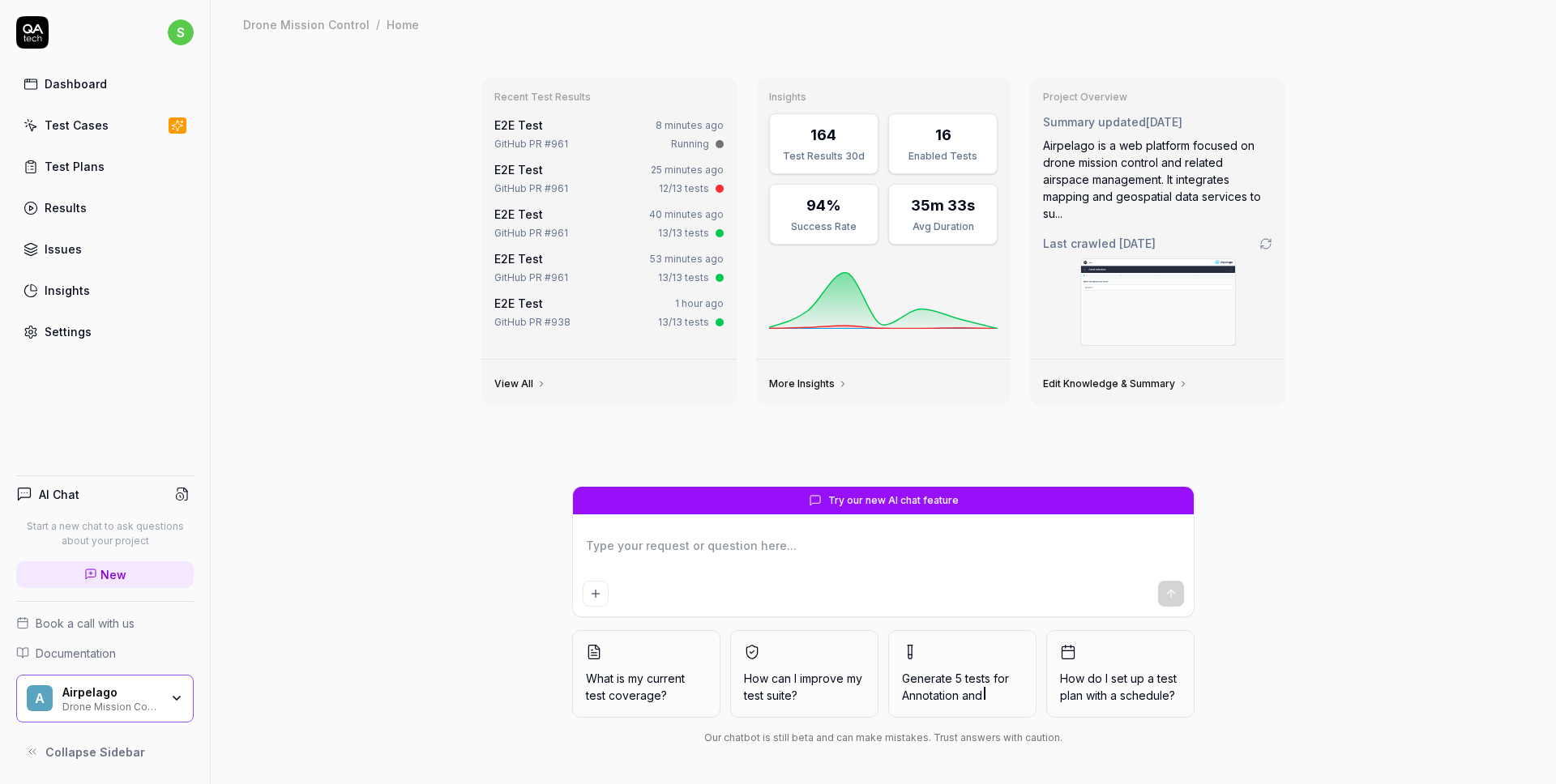
click at [526, 603] on div "Try our new AI chat feature What is my current test coverage? How can I improve…" at bounding box center [883, 619] width 829 height 266
click at [630, 535] on textarea at bounding box center [883, 554] width 601 height 40
click at [482, 539] on div "Try our new AI chat feature What is my current test coverage? How can I improve…" at bounding box center [883, 619] width 829 height 266
click at [306, 232] on div "Recent Test Results E2E Test 12 minutes ago GitHub PR #961 13/13 tests E2E Test…" at bounding box center [884, 417] width 1345 height 736
click at [85, 166] on div "Test Plans" at bounding box center [75, 166] width 60 height 17
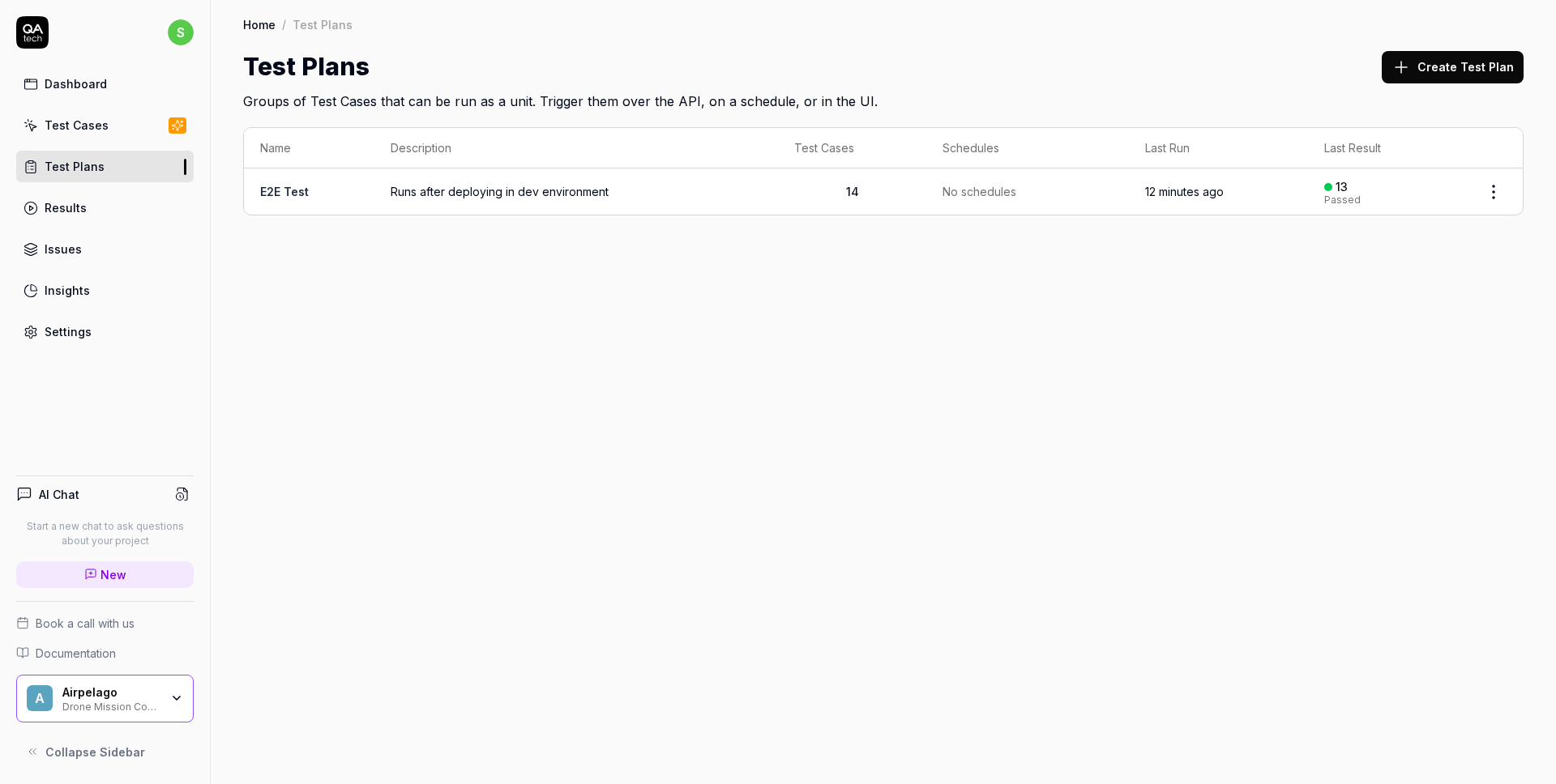
click at [1436, 66] on button "Create Test Plan" at bounding box center [1452, 68] width 142 height 33
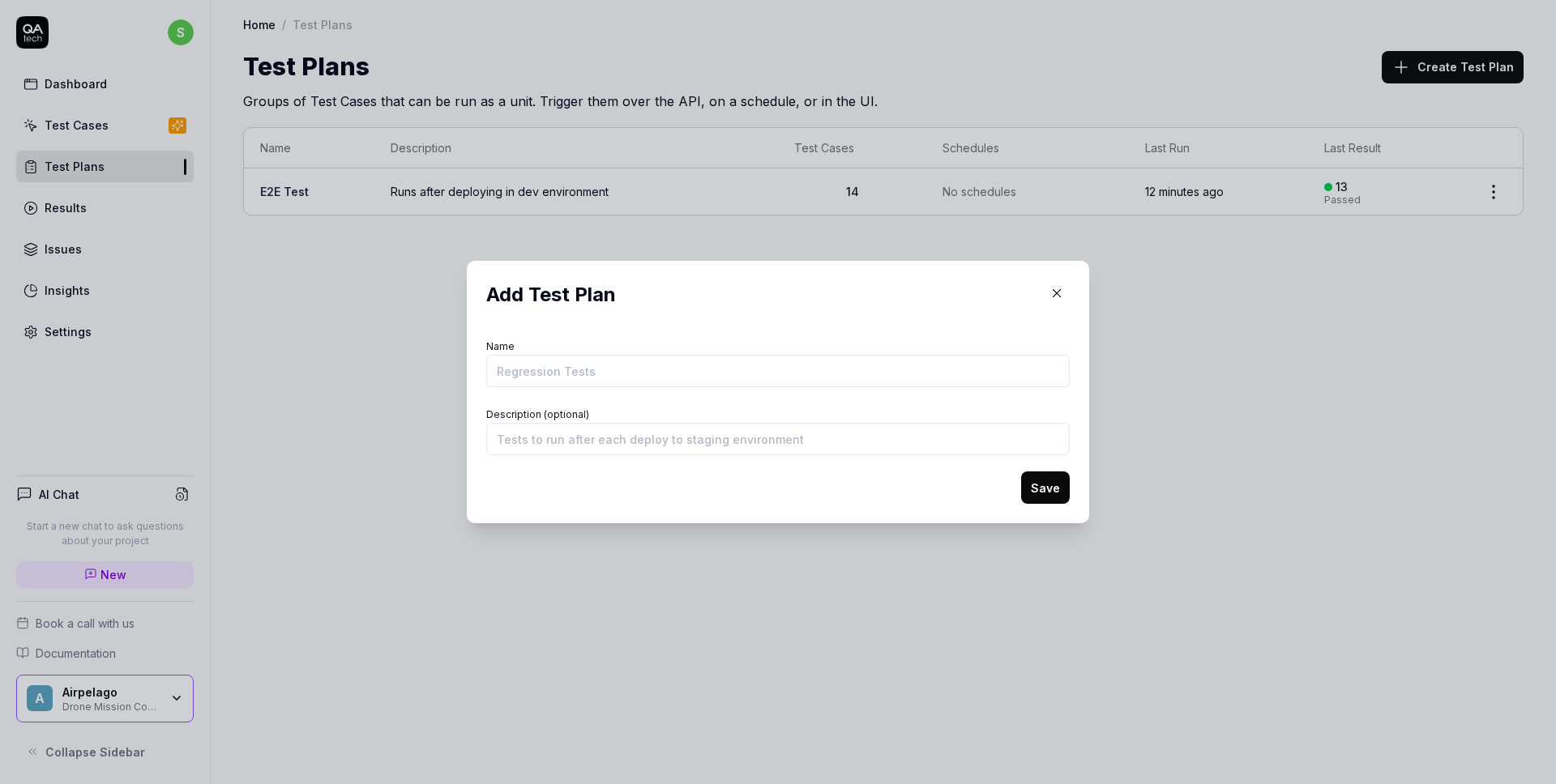
click at [586, 477] on form "Name Description (optional) Save" at bounding box center [778, 419] width 583 height 169
click at [1060, 297] on icon "button" at bounding box center [1057, 293] width 8 height 8
